Goal: Task Accomplishment & Management: Use online tool/utility

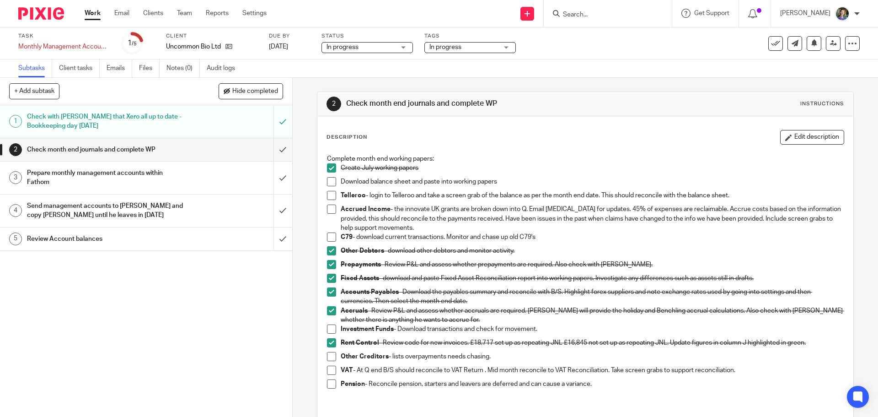
scroll to position [104, 0]
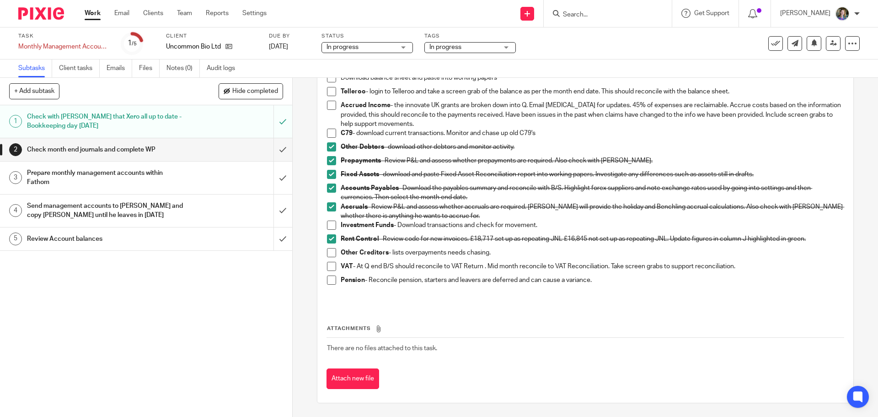
click at [95, 13] on link "Work" at bounding box center [93, 13] width 16 height 9
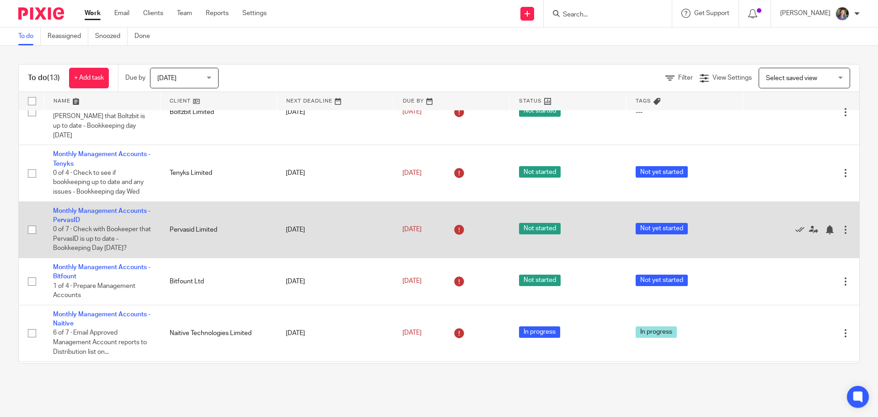
scroll to position [410, 0]
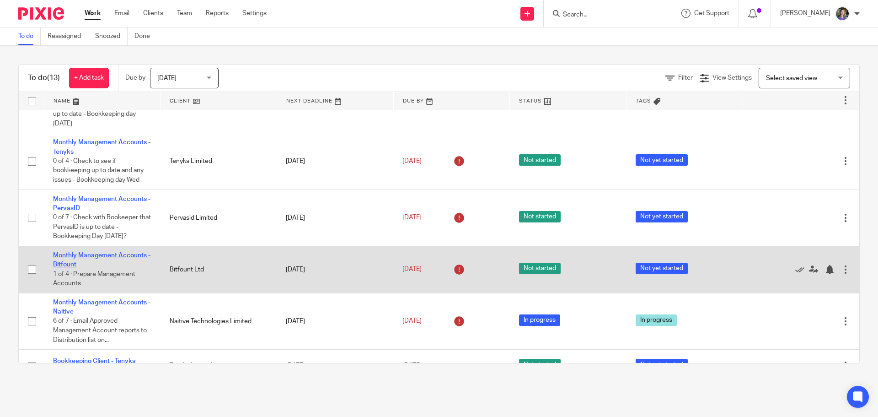
click at [123, 252] on link "Monthly Management Accounts - Bitfount" at bounding box center [101, 260] width 97 height 16
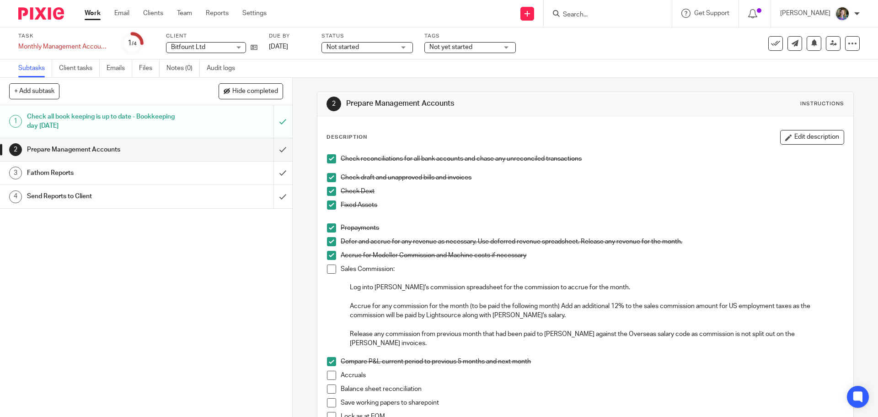
click at [800, 134] on button "Edit description" at bounding box center [812, 137] width 64 height 15
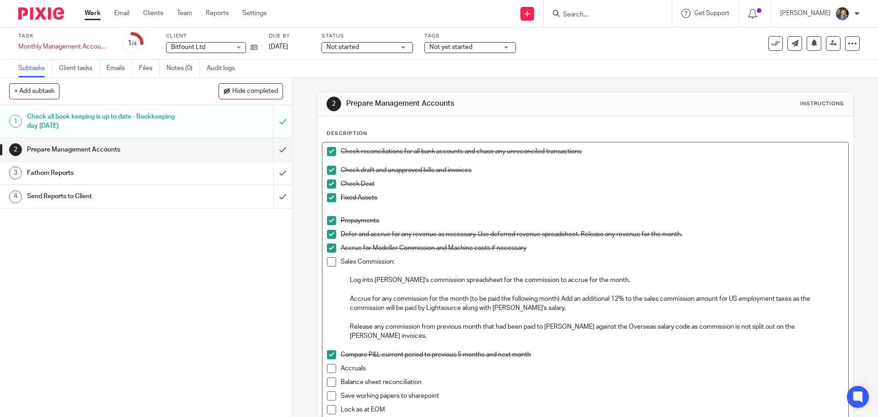
click at [821, 326] on p "Release any commission from previous month that had been paid to David against …" at bounding box center [597, 331] width 494 height 19
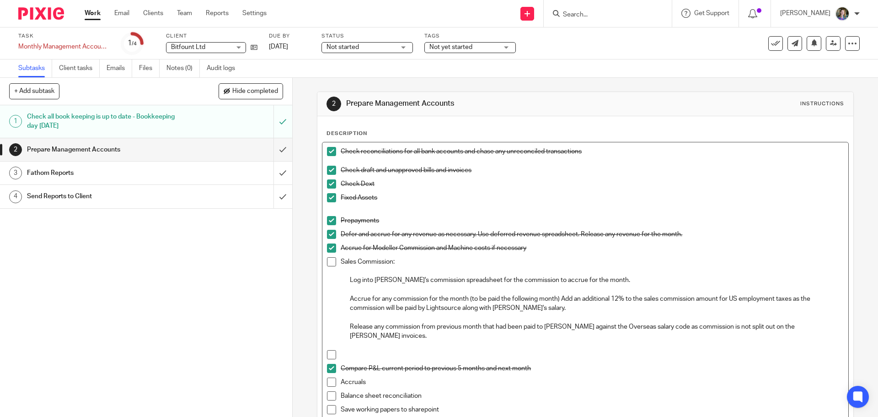
click at [346, 350] on p at bounding box center [592, 354] width 503 height 9
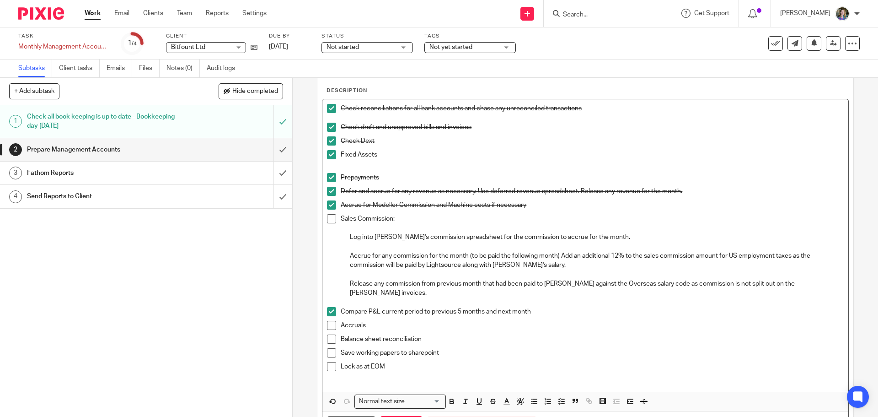
scroll to position [86, 0]
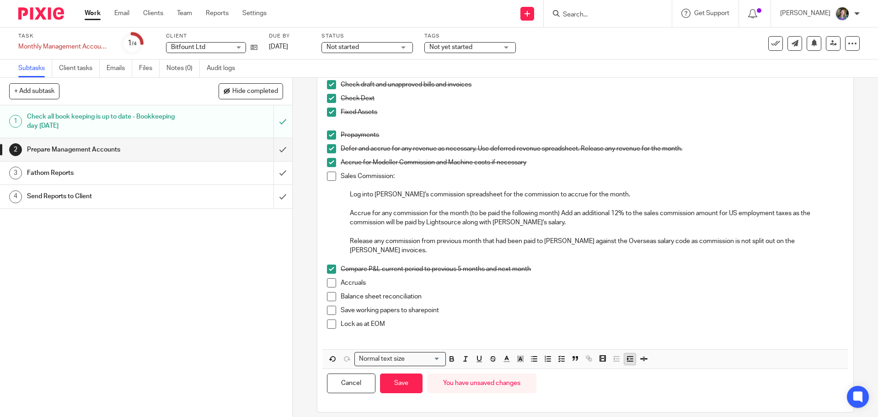
click at [628, 358] on polyline "button" at bounding box center [628, 359] width 1 height 2
click at [462, 292] on p "Balance sheet reconciliation" at bounding box center [592, 296] width 503 height 9
drag, startPoint x: 333, startPoint y: 248, endPoint x: 407, endPoint y: 247, distance: 73.2
click at [407, 255] on p "NO COMMISSION IN JULY" at bounding box center [589, 259] width 507 height 9
drag, startPoint x: 371, startPoint y: 247, endPoint x: 322, endPoint y: 247, distance: 48.5
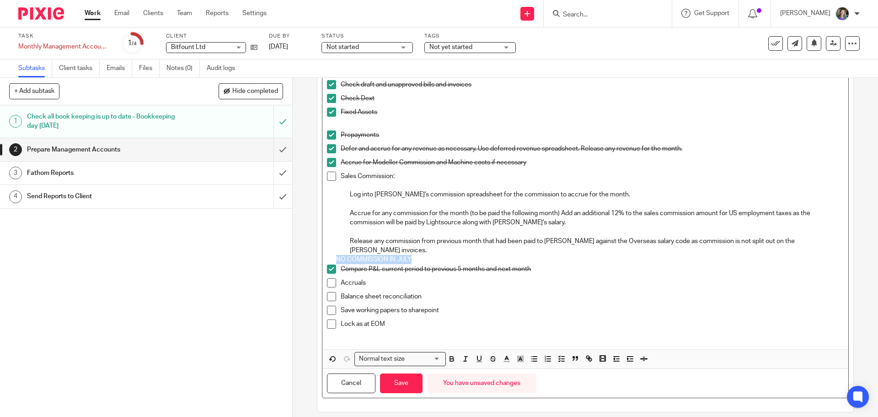
click at [322, 247] on div "Check reconciliations for all bank accounts and chase any unreconciled transact…" at bounding box center [585, 203] width 526 height 292
click at [505, 355] on icon "button" at bounding box center [507, 359] width 8 height 8
click at [508, 376] on li "color:#D33115" at bounding box center [509, 379] width 7 height 7
click at [497, 306] on p "Save working papers to sharepoint" at bounding box center [592, 310] width 503 height 9
drag, startPoint x: 331, startPoint y: 176, endPoint x: 489, endPoint y: 265, distance: 181.9
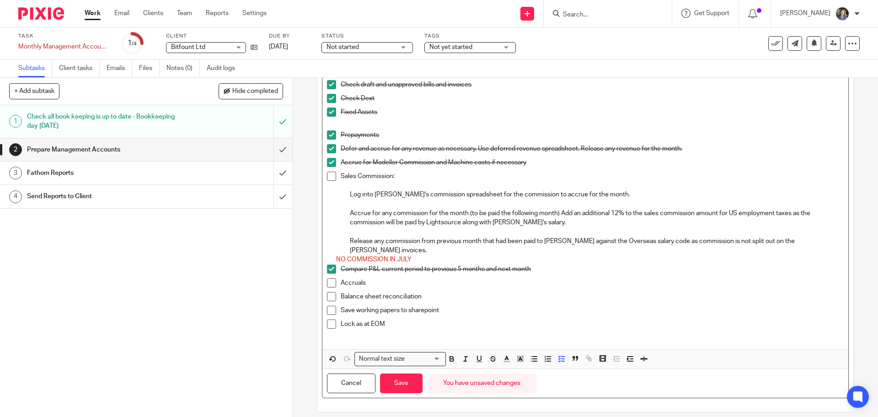
click at [332, 176] on span at bounding box center [331, 176] width 9 height 9
drag, startPoint x: 561, startPoint y: 311, endPoint x: 545, endPoint y: 306, distance: 16.2
click at [561, 319] on p "Lock as at EOM" at bounding box center [592, 323] width 503 height 9
click at [329, 278] on span at bounding box center [331, 282] width 9 height 9
click at [329, 292] on span at bounding box center [331, 296] width 9 height 9
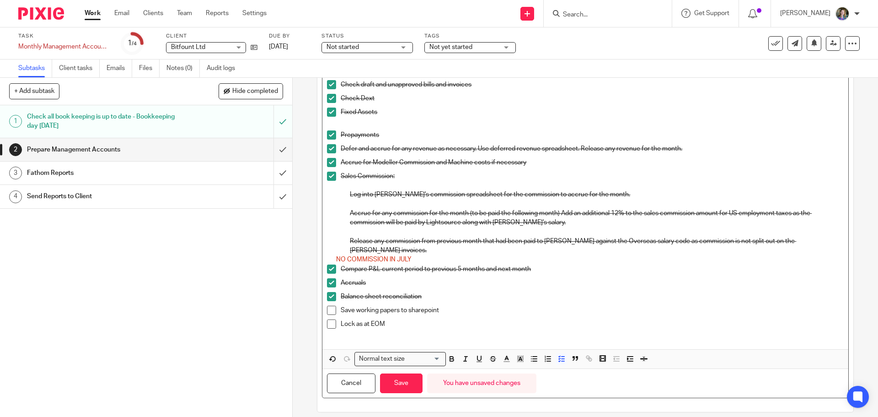
click at [330, 306] on span at bounding box center [331, 310] width 9 height 9
click at [330, 319] on span at bounding box center [331, 323] width 9 height 9
click at [275, 147] on input "submit" at bounding box center [146, 149] width 292 height 23
click at [406, 378] on button "Save" at bounding box center [401, 383] width 43 height 20
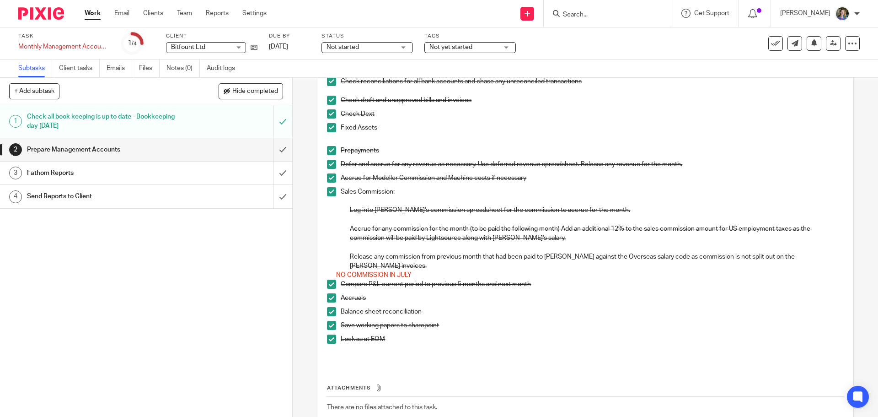
scroll to position [91, 0]
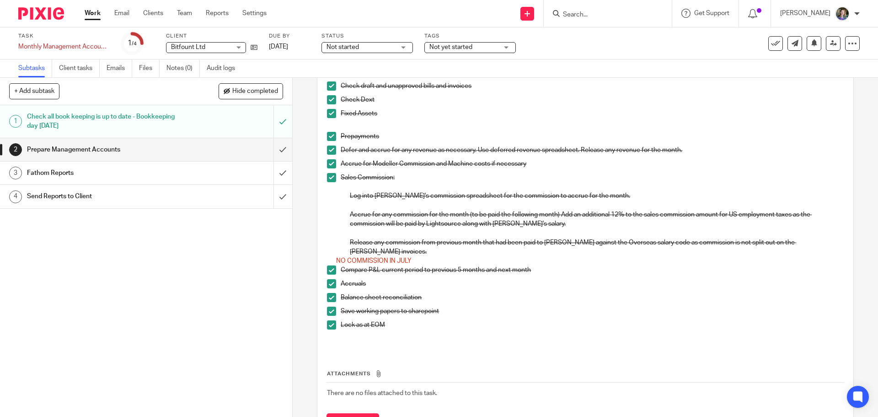
click at [215, 146] on div "Prepare Management Accounts" at bounding box center [145, 150] width 237 height 14
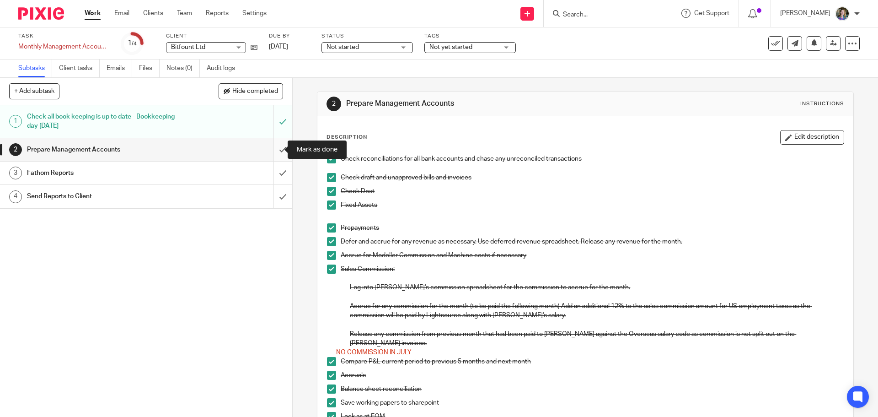
click at [276, 150] on input "submit" at bounding box center [146, 149] width 292 height 23
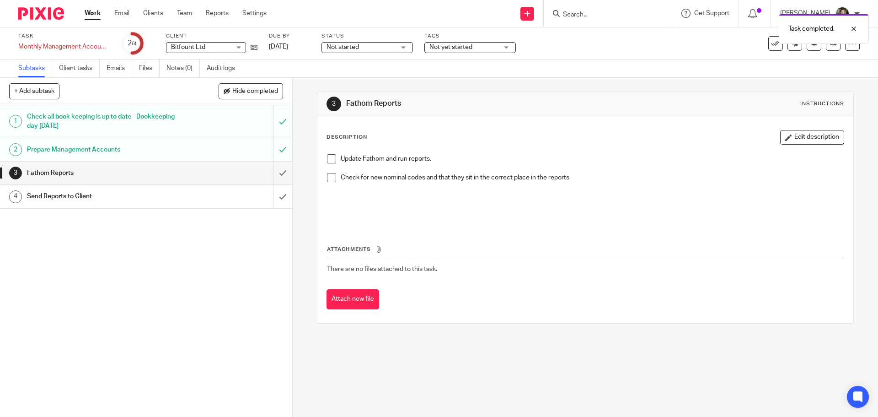
click at [209, 174] on div "Fathom Reports" at bounding box center [145, 173] width 237 height 14
click at [228, 151] on div "Prepare Management Accounts" at bounding box center [145, 150] width 237 height 14
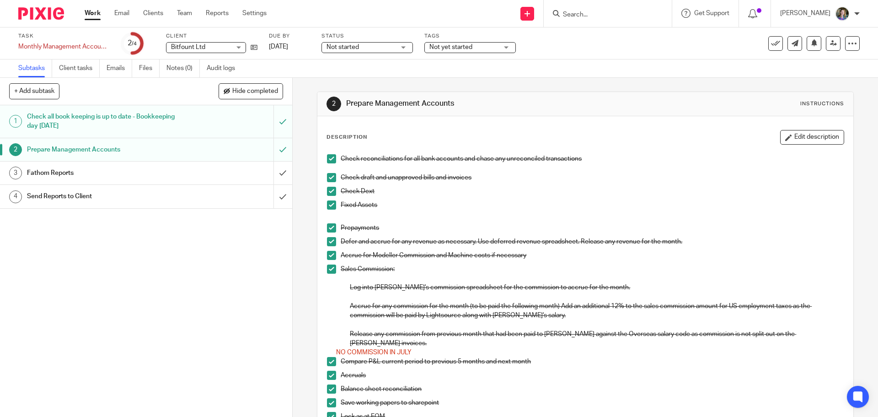
click at [262, 172] on link "3 Fathom Reports" at bounding box center [137, 172] width 274 height 23
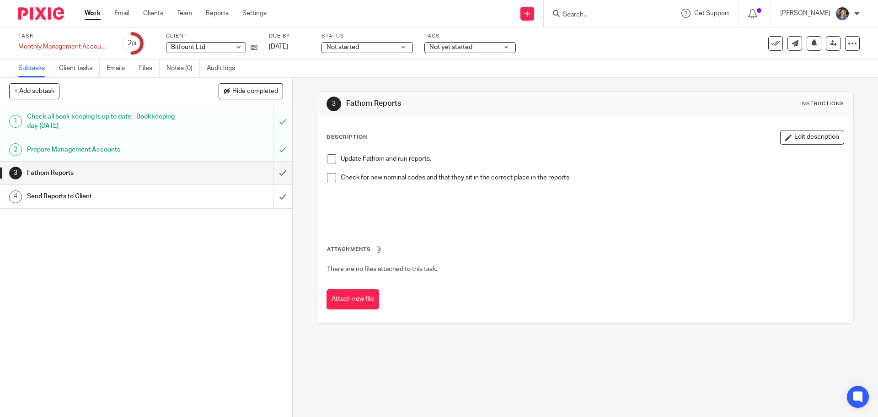
click at [331, 159] on span at bounding box center [331, 158] width 9 height 9
click at [330, 177] on span at bounding box center [331, 177] width 9 height 9
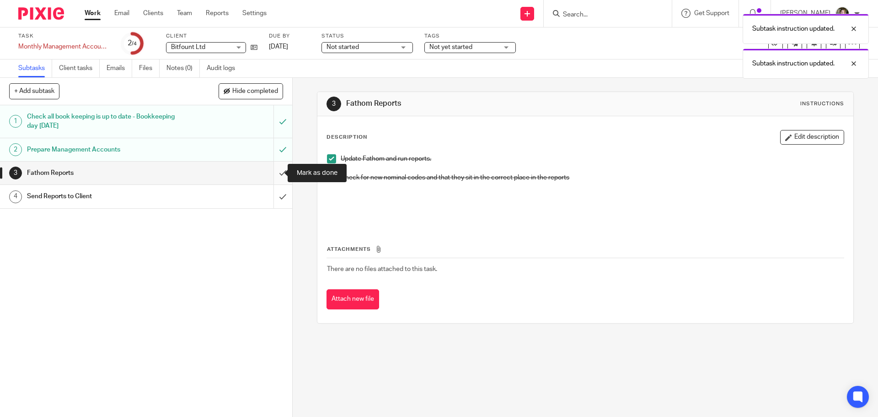
click at [274, 173] on input "submit" at bounding box center [146, 172] width 292 height 23
click at [204, 187] on link "4 Send Reports to Client" at bounding box center [137, 196] width 274 height 23
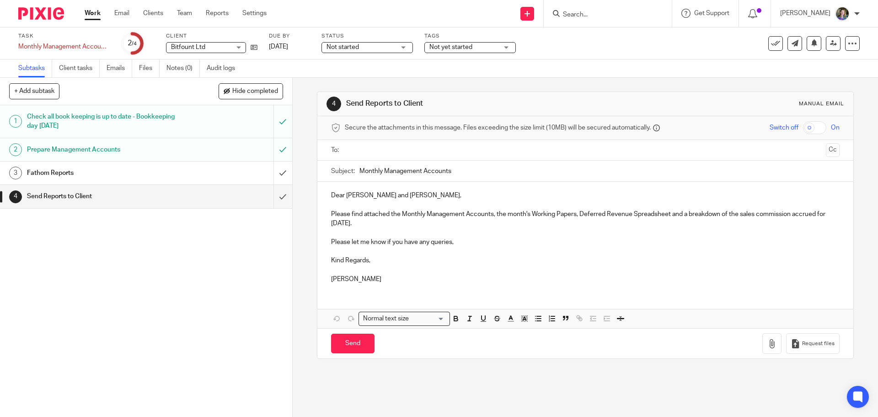
drag, startPoint x: 648, startPoint y: 237, endPoint x: 641, endPoint y: 240, distance: 7.6
click at [648, 237] on p "Please let me know if you have any queries," at bounding box center [585, 241] width 508 height 9
click at [356, 224] on p "Please find attached the Monthly Management Accounts, the month's Working Paper…" at bounding box center [585, 219] width 508 height 19
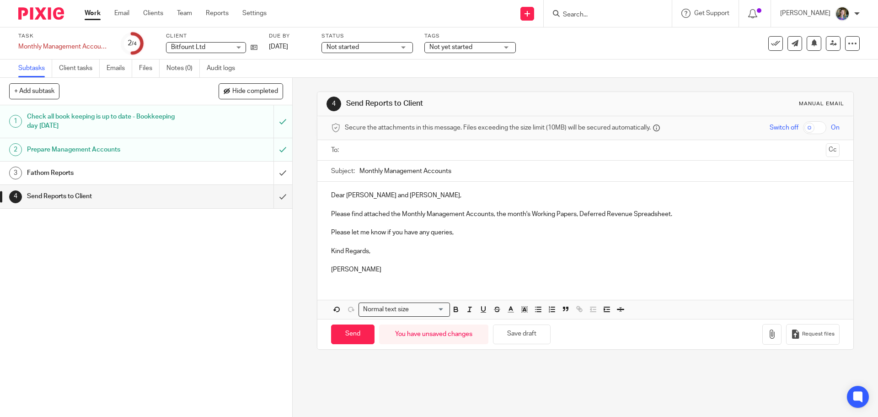
click at [578, 215] on p "Please find attached the Monthly Management Accounts, the month's Working Paper…" at bounding box center [585, 214] width 508 height 9
click at [567, 262] on p at bounding box center [585, 260] width 508 height 9
click at [331, 192] on p "Dear [PERSON_NAME] and [PERSON_NAME]," at bounding box center [585, 195] width 508 height 9
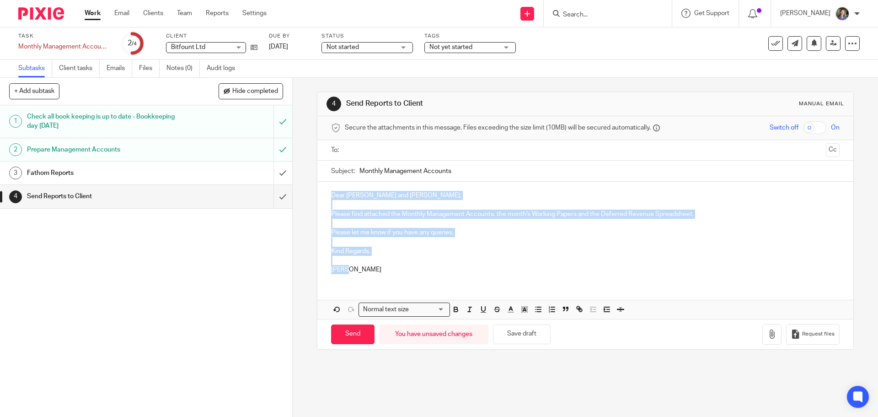
drag, startPoint x: 328, startPoint y: 193, endPoint x: 378, endPoint y: 266, distance: 88.8
click at [378, 267] on div "Dear Blaise, Naaman and Prakash, Please find attached the Monthly Management Ac…" at bounding box center [585, 231] width 536 height 99
click at [392, 252] on p "Kind Regards," at bounding box center [585, 251] width 508 height 9
drag, startPoint x: 330, startPoint y: 193, endPoint x: 371, endPoint y: 255, distance: 75.0
click at [371, 255] on div "Dear Blaise, Naaman and Prakash, Please find attached the Monthly Management Ac…" at bounding box center [585, 231] width 536 height 99
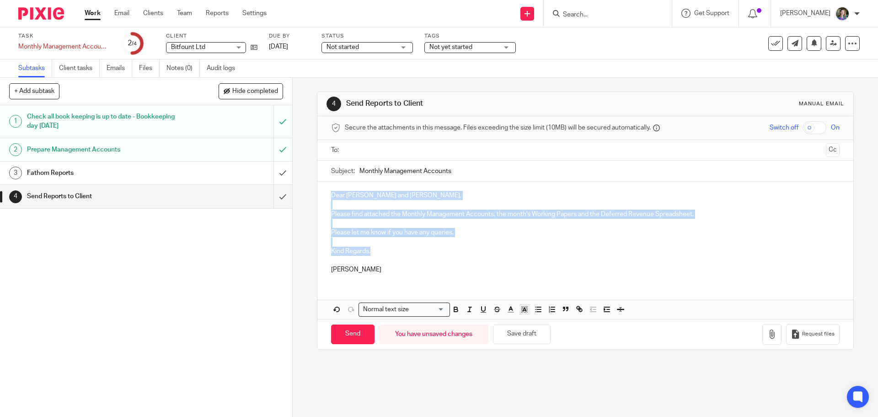
copy div "Dear Blaise, Naaman and Prakash, Please find attached the Monthly Management Ac…"
click at [459, 253] on p "Kind Regards," at bounding box center [585, 251] width 508 height 9
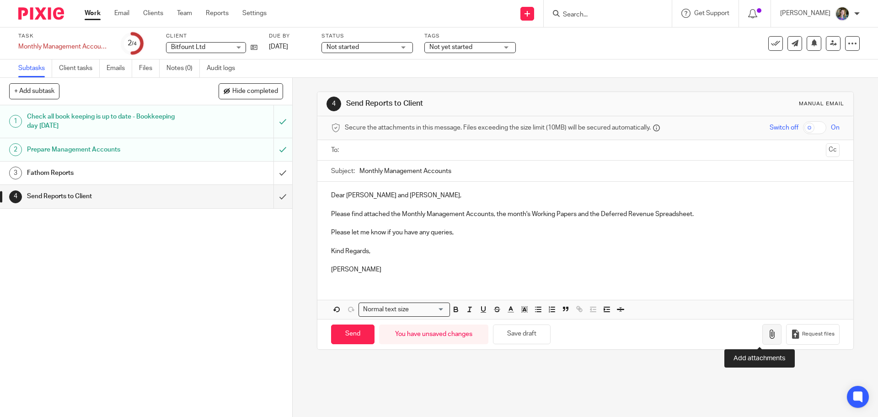
click at [768, 336] on icon "button" at bounding box center [772, 333] width 9 height 9
click at [768, 333] on icon "button" at bounding box center [772, 333] width 9 height 9
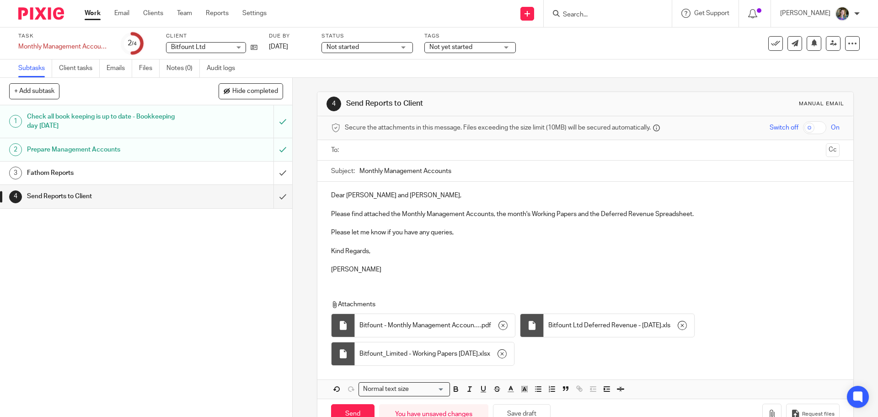
click at [752, 317] on div "Attachments Bitfount - Monthly Management Accounts - Bitfount Limited (Jul 2025…" at bounding box center [576, 335] width 491 height 70
click at [411, 153] on input "text" at bounding box center [585, 150] width 474 height 11
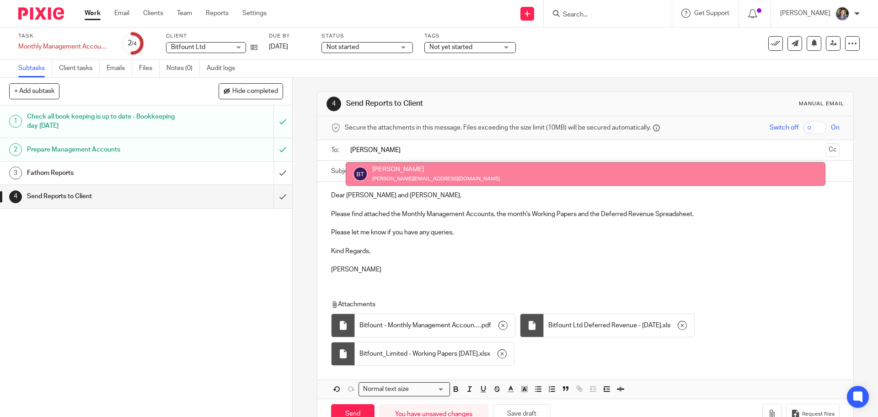
type input "Blaise"
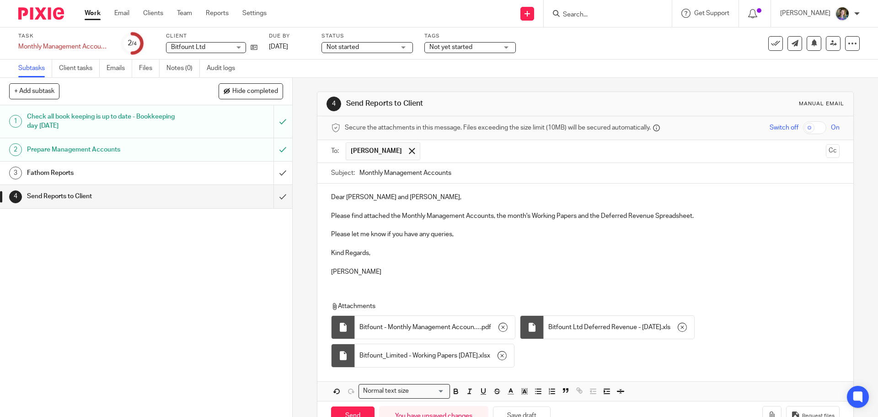
click at [441, 156] on input "text" at bounding box center [624, 151] width 398 height 18
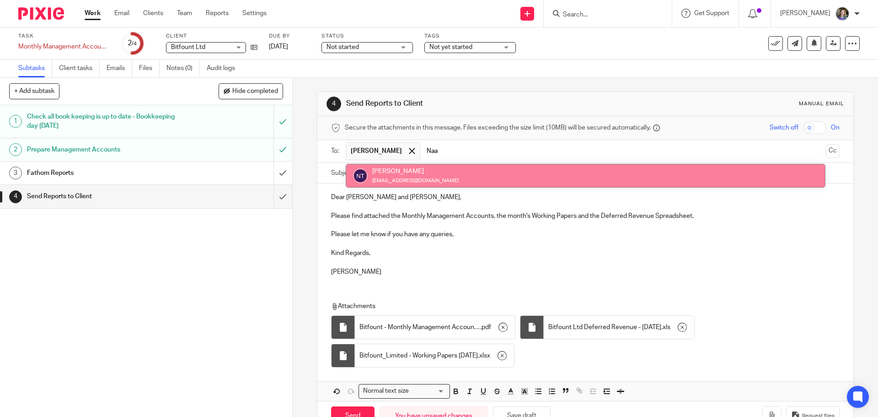
type input "Naa"
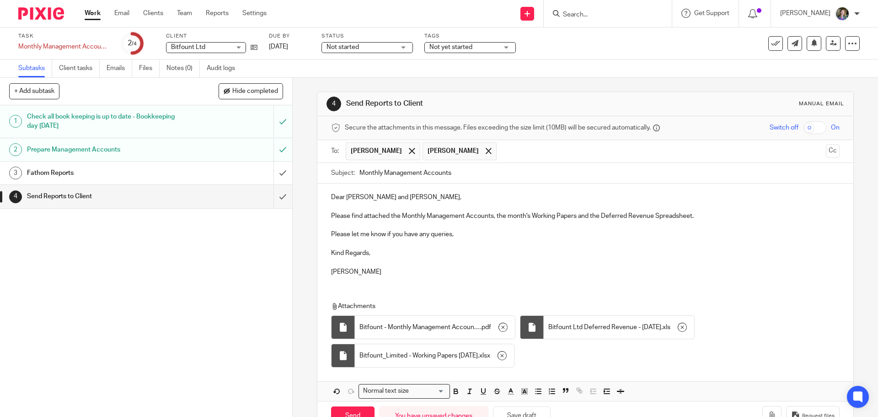
click at [511, 150] on input "text" at bounding box center [661, 151] width 321 height 18
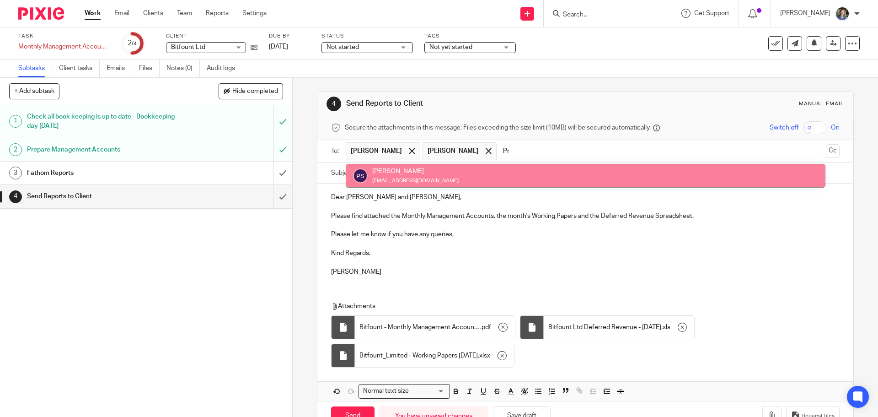
type input "Pr"
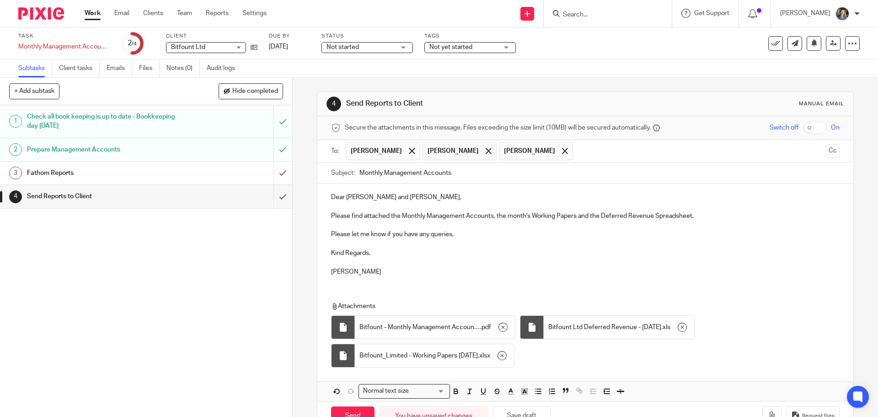
click at [661, 257] on p "Kind Regards," at bounding box center [585, 252] width 508 height 9
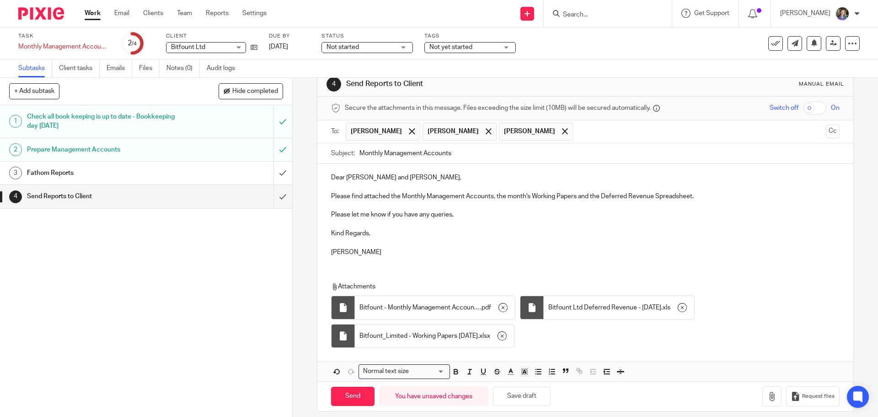
scroll to position [28, 0]
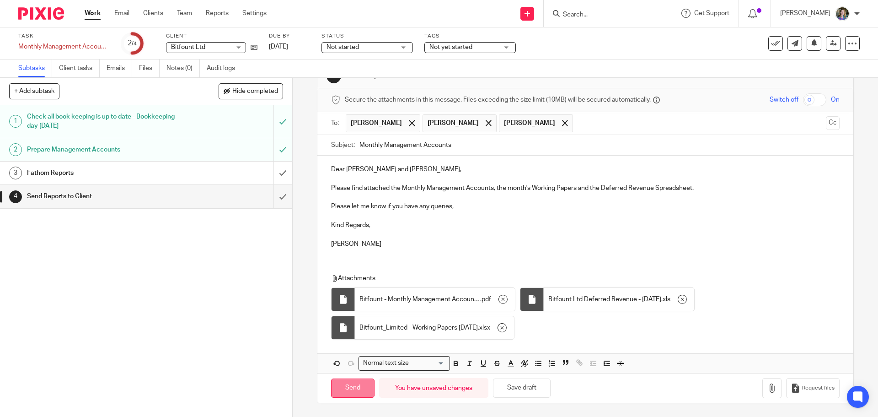
click at [353, 388] on input "Send" at bounding box center [352, 388] width 43 height 20
type input "Sent"
click at [272, 173] on input "submit" at bounding box center [146, 172] width 292 height 23
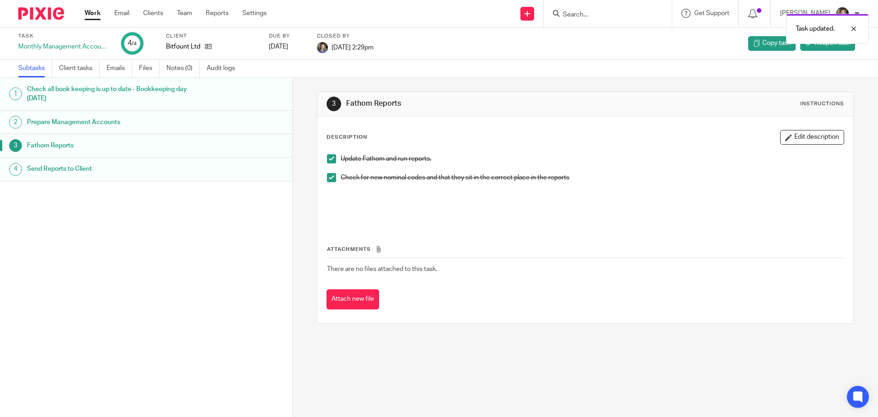
drag, startPoint x: 241, startPoint y: 211, endPoint x: 220, endPoint y: 182, distance: 36.1
click at [240, 211] on div "1 Check all book keeping is up to date - Bookkeeping day [DATE] 2 Prepare Manag…" at bounding box center [146, 234] width 292 height 312
click at [94, 16] on link "Work" at bounding box center [93, 13] width 16 height 9
